Goal: Task Accomplishment & Management: Use online tool/utility

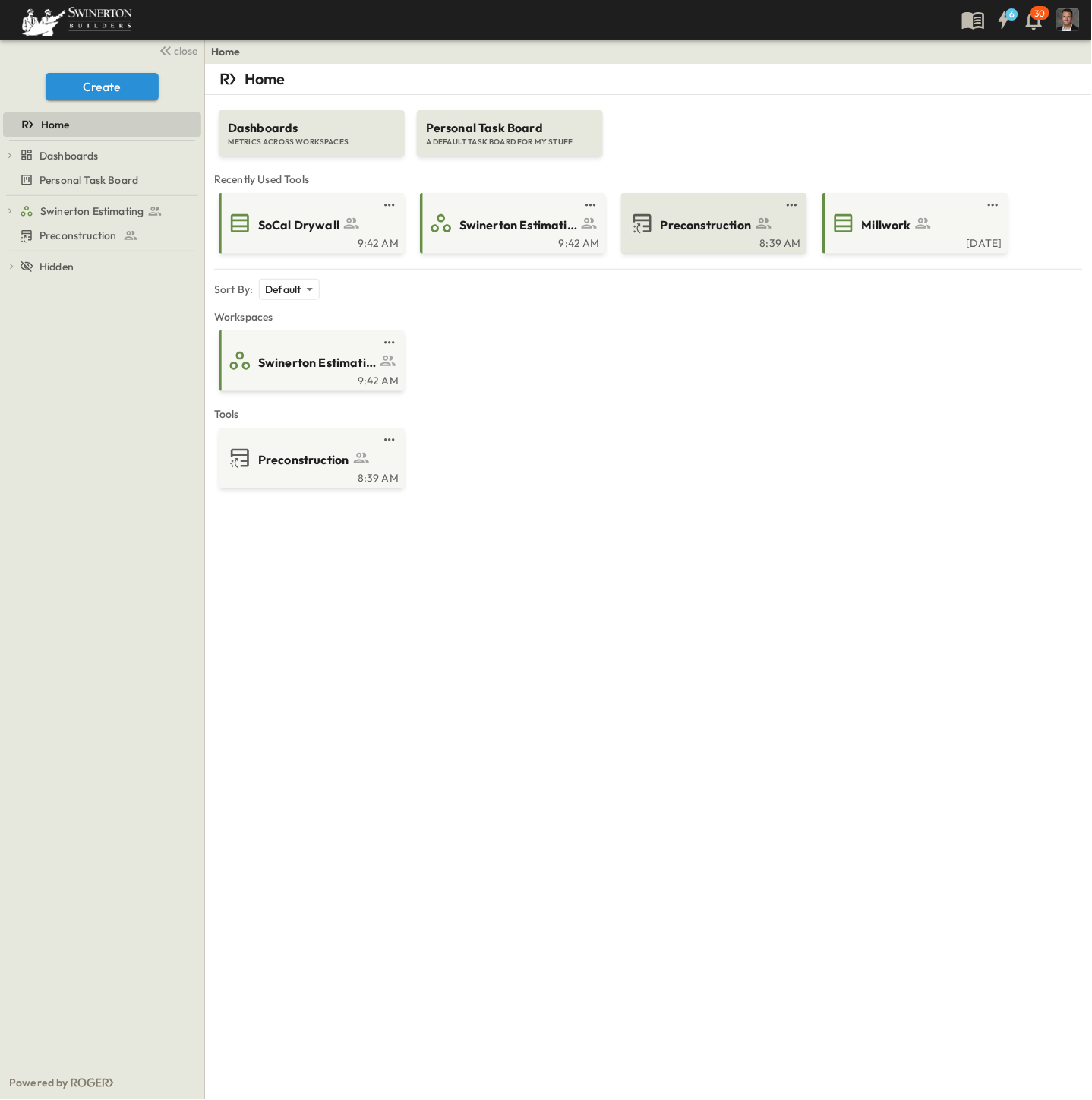
click at [742, 220] on span "Preconstruction" at bounding box center [706, 225] width 91 height 17
